Goal: Feedback & Contribution: Leave review/rating

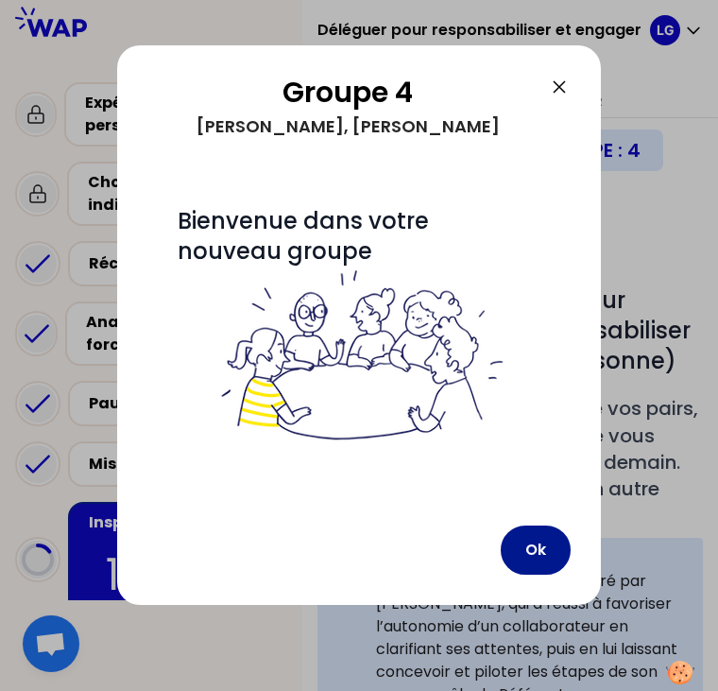
click at [533, 543] on button "Ok" at bounding box center [536, 549] width 70 height 49
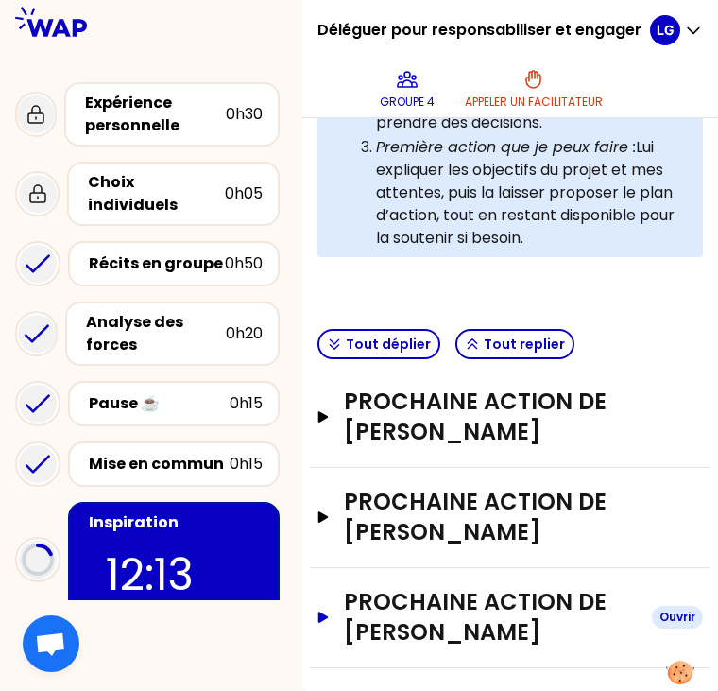
scroll to position [743, 0]
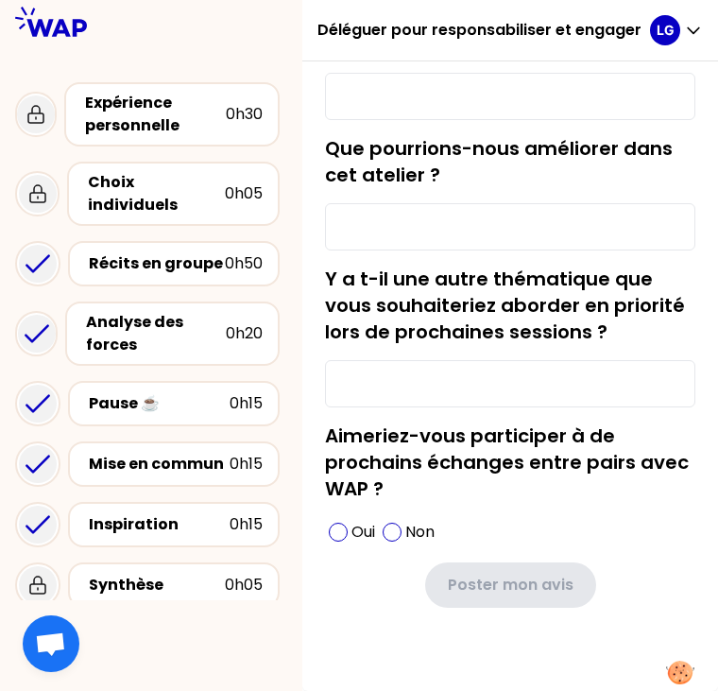
type input "Les échanges et l'approche par les réussites"
type input "Le présentiel"
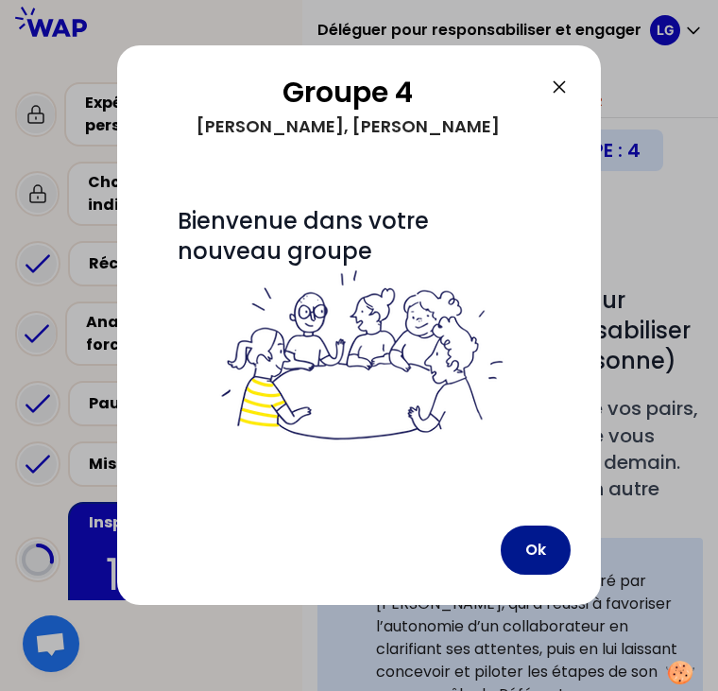
click at [536, 539] on button "Ok" at bounding box center [536, 549] width 70 height 49
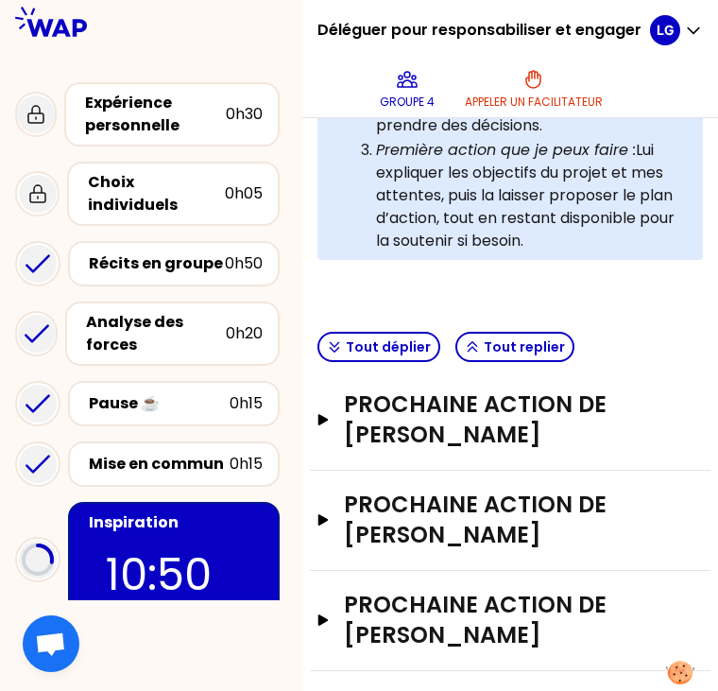
scroll to position [743, 0]
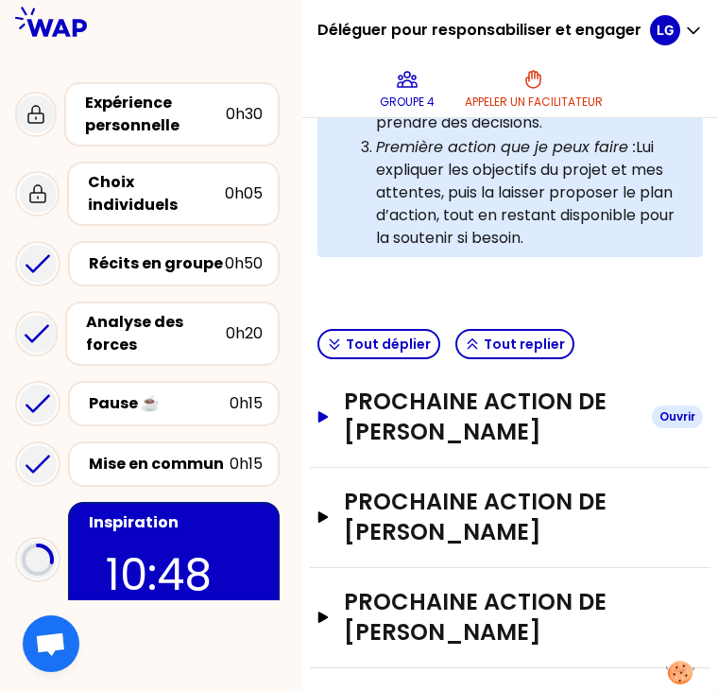
click at [346, 403] on button "Prochaine action de [PERSON_NAME]" at bounding box center [511, 417] width 386 height 60
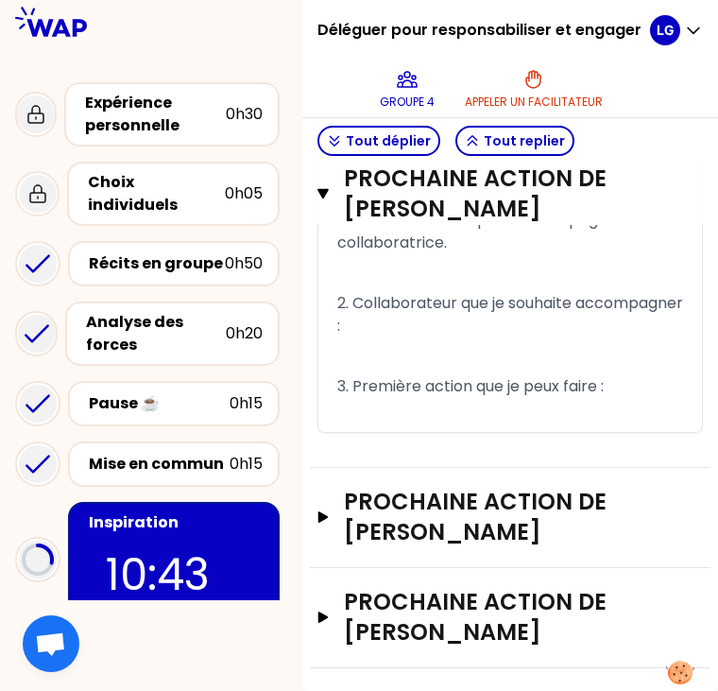
scroll to position [1210, 0]
click at [331, 521] on icon "button" at bounding box center [323, 516] width 15 height 11
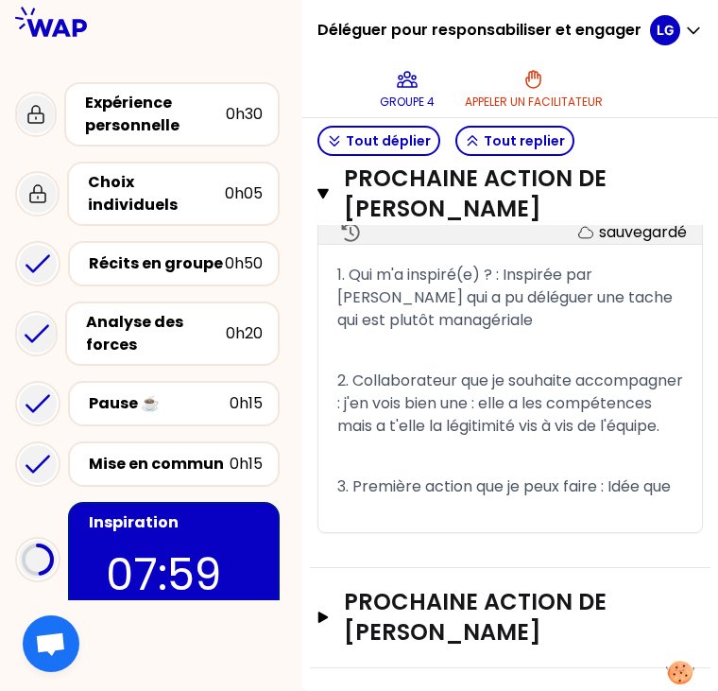
scroll to position [1610, 0]
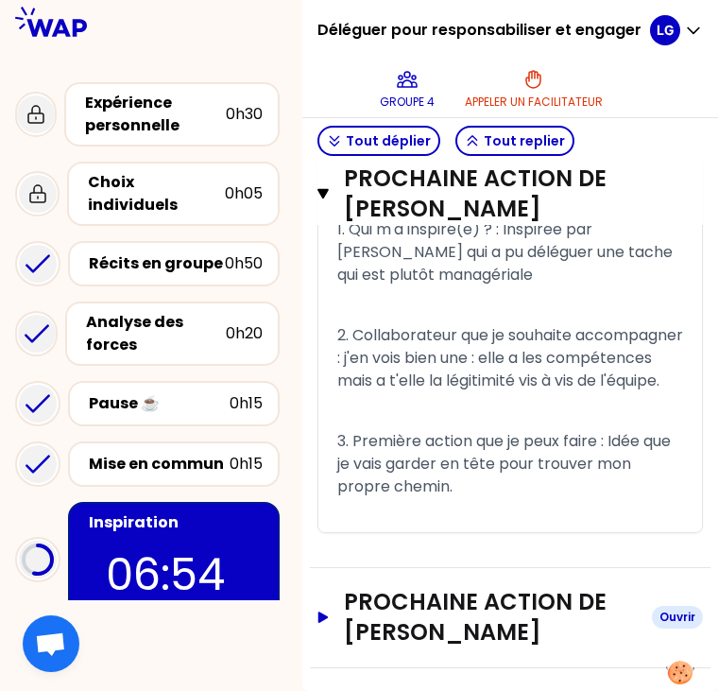
click at [331, 623] on icon "button" at bounding box center [323, 617] width 15 height 11
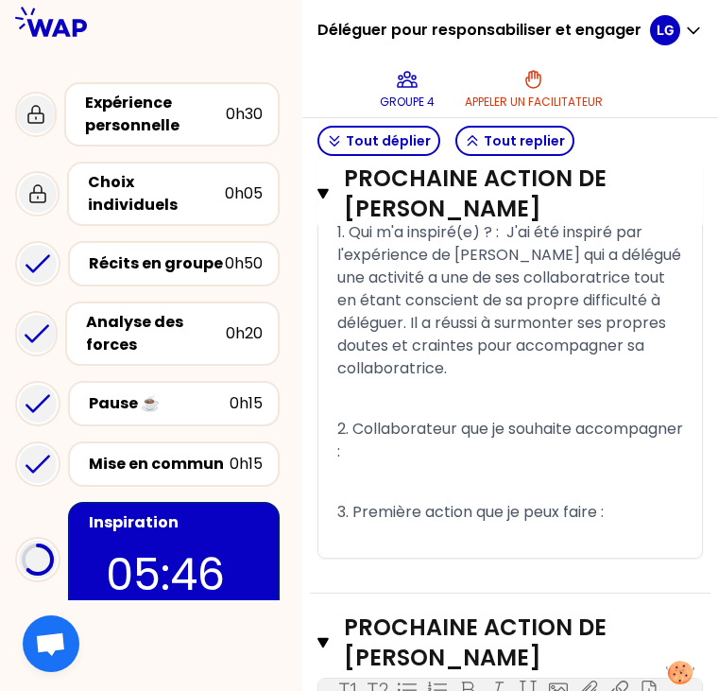
scroll to position [991, 0]
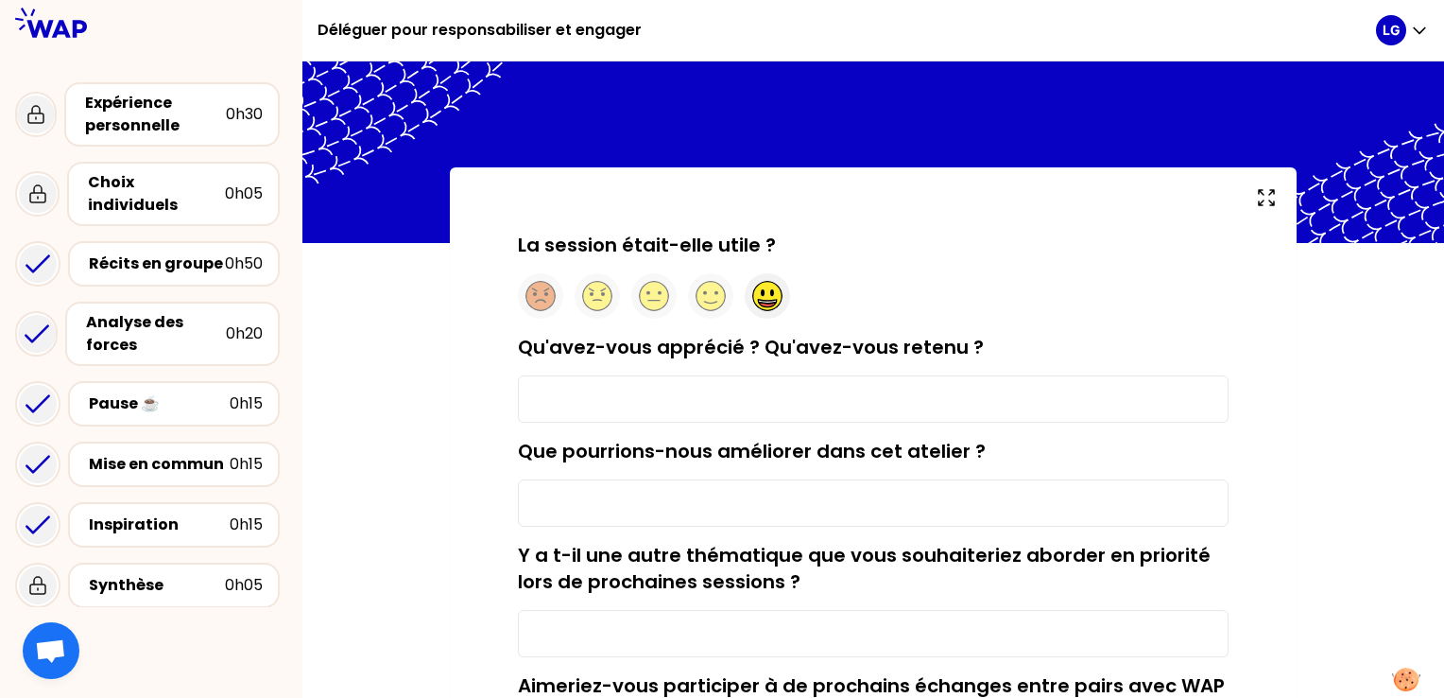
click at [717, 298] on circle at bounding box center [767, 296] width 29 height 29
click at [717, 399] on input "Qu'avez-vous apprécié ? Qu'avez-vous retenu ?" at bounding box center [873, 398] width 711 height 47
click at [717, 394] on input "Les échanges" at bounding box center [873, 398] width 711 height 47
type input "Les échanges et l'approche par les réussites"
click at [717, 497] on input "Que pourrions-nous améliorer dans cet atelier ?" at bounding box center [873, 502] width 711 height 47
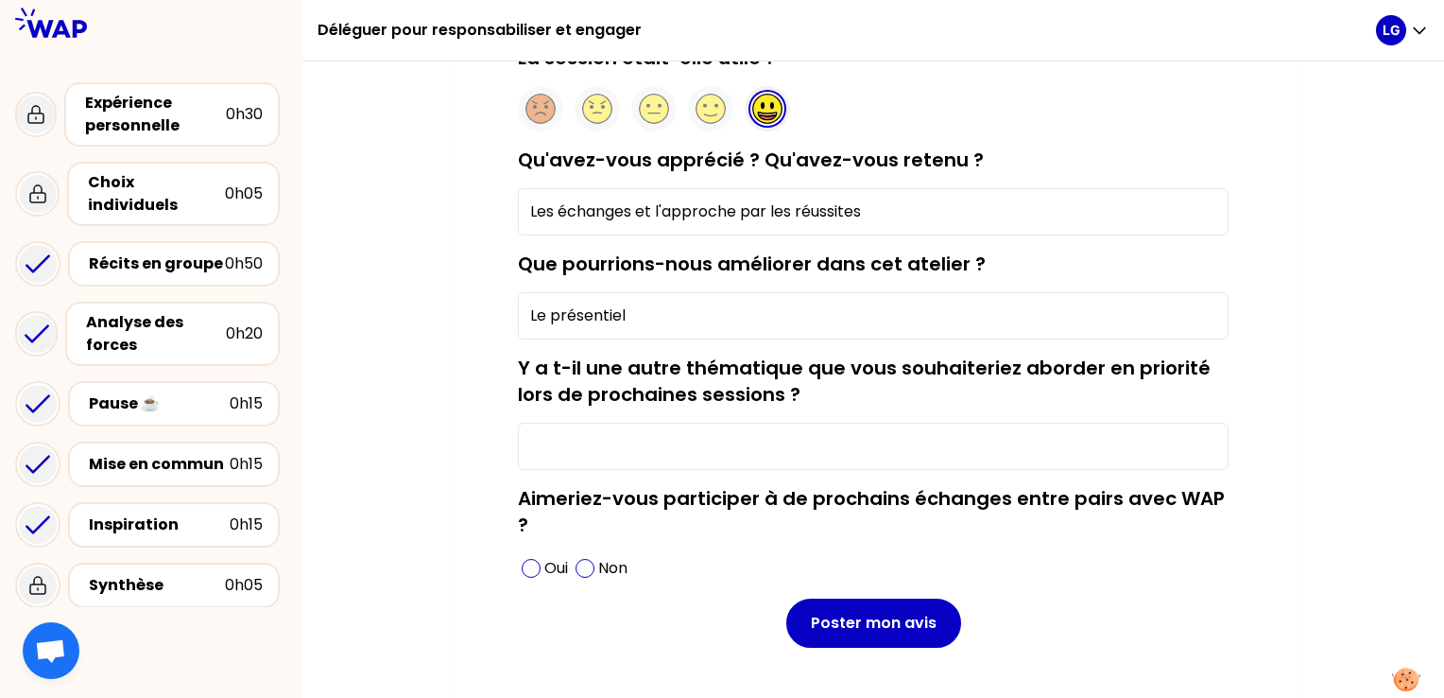
scroll to position [189, 0]
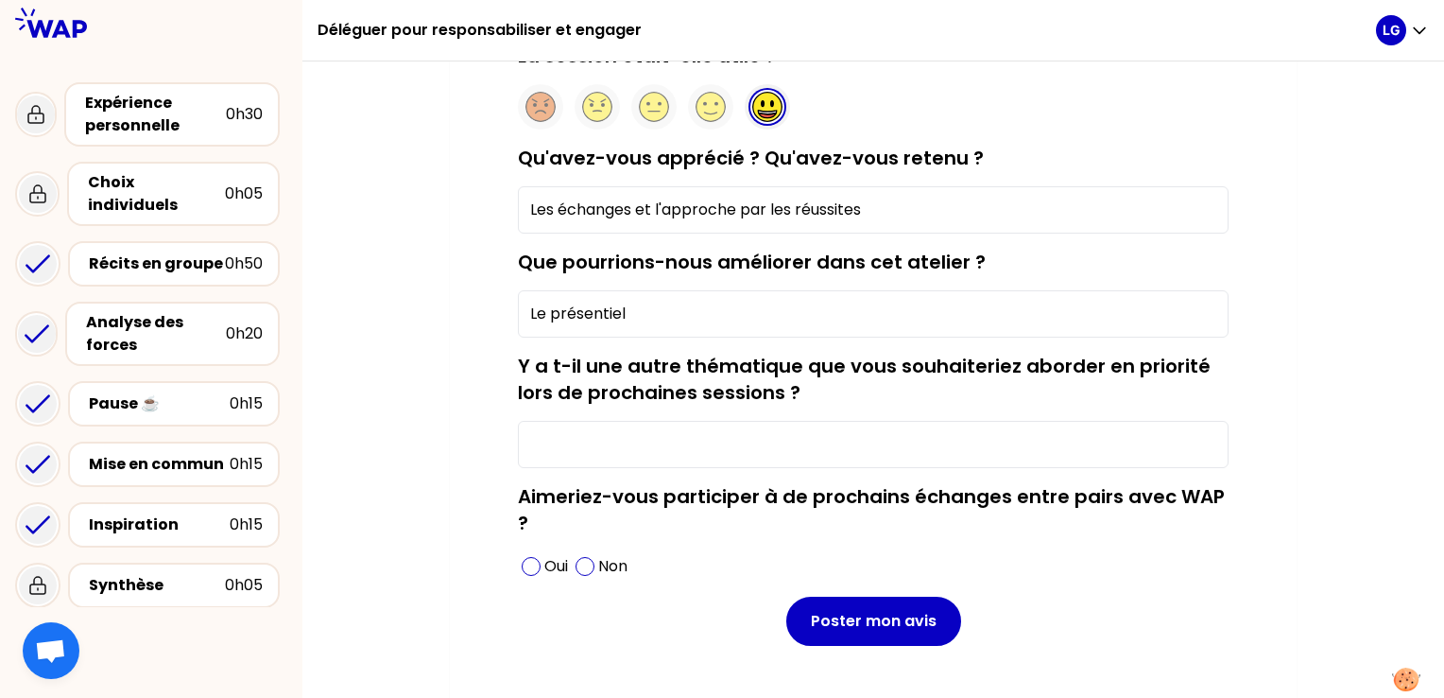
type input "Le présentiel"
click at [669, 448] on input "Y a t-il une autre thématique que vous souhaiteriez aborder en priorité lors de…" at bounding box center [873, 444] width 711 height 47
click at [682, 578] on div "Oui Non" at bounding box center [873, 566] width 711 height 30
click at [529, 563] on span at bounding box center [531, 566] width 19 height 19
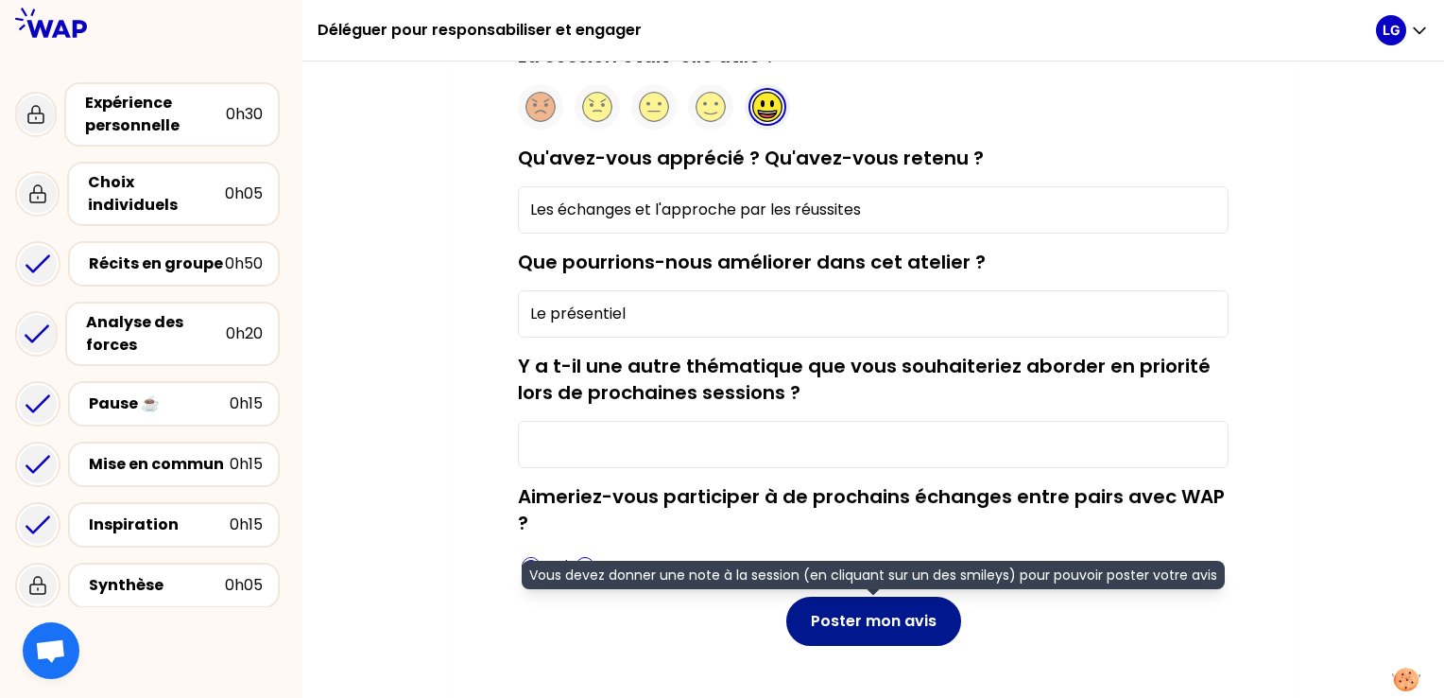
click at [717, 619] on button "Poster mon avis" at bounding box center [873, 620] width 175 height 49
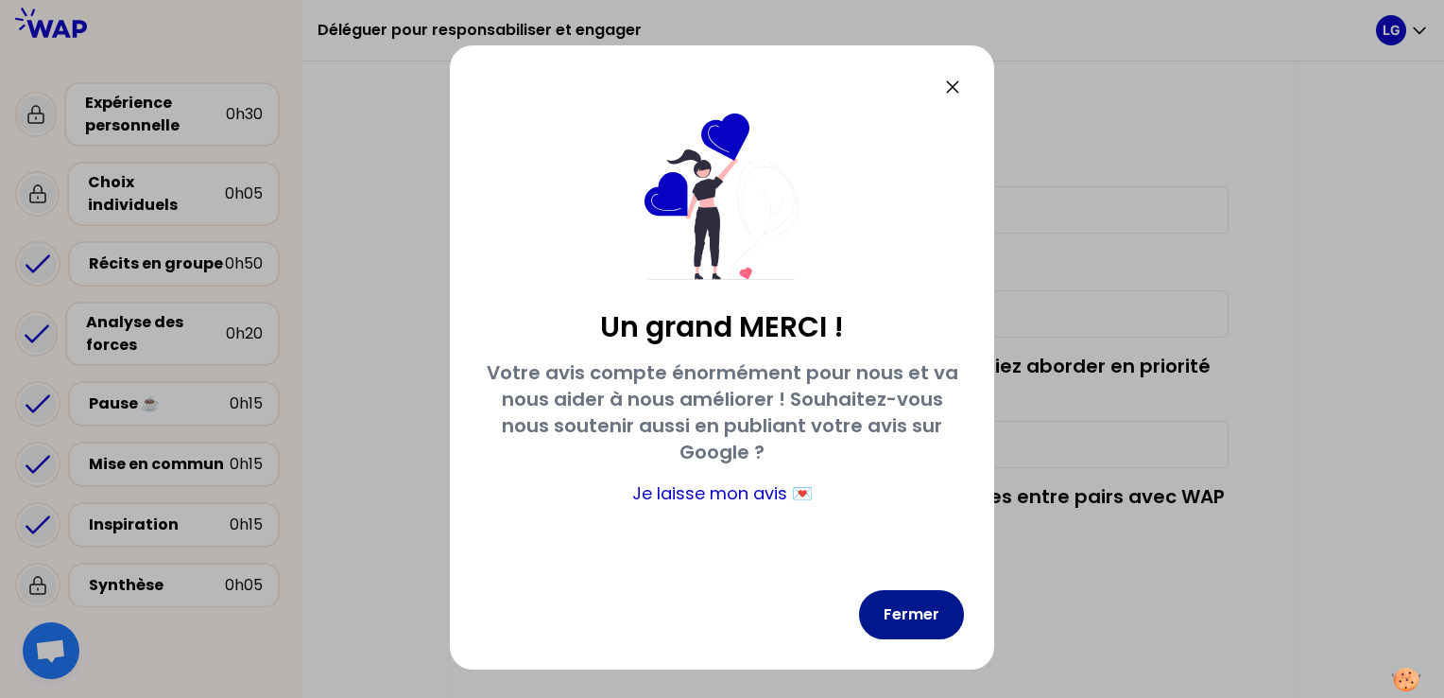
click at [717, 606] on button "Fermer" at bounding box center [911, 614] width 105 height 49
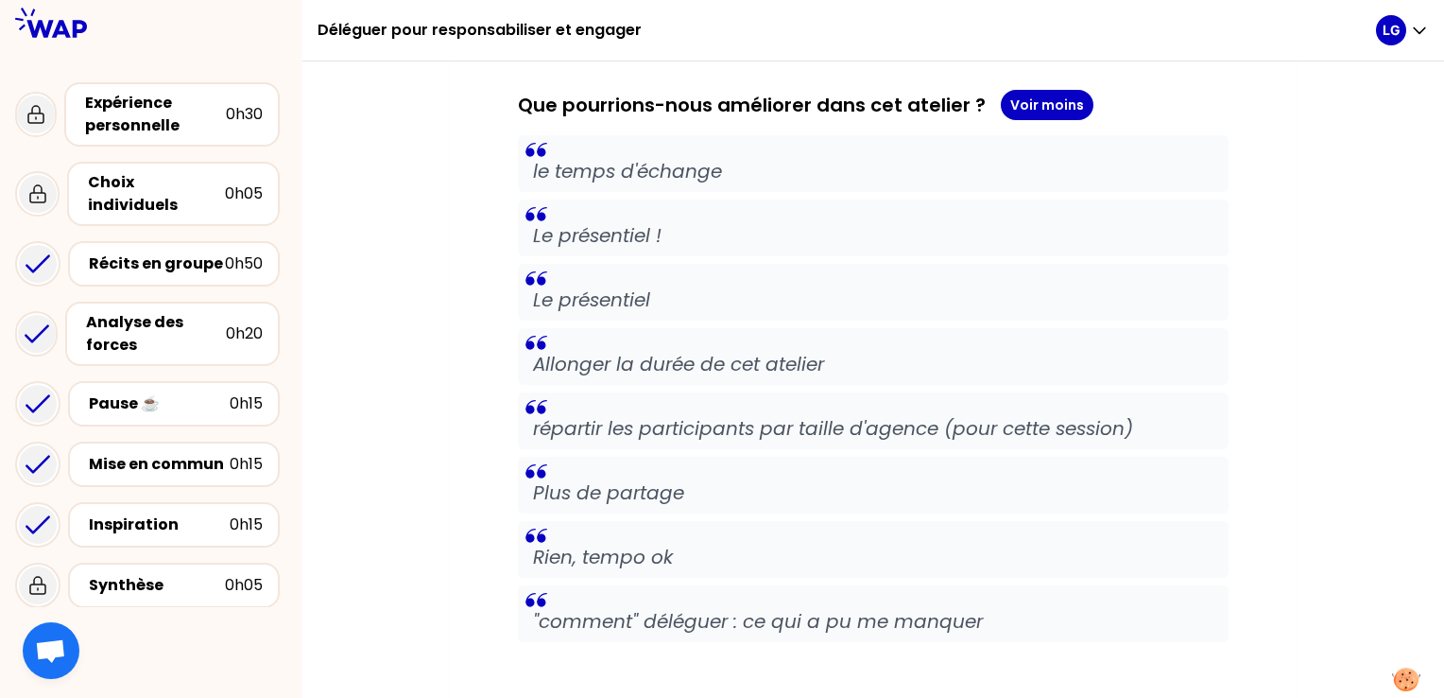
scroll to position [1352, 0]
